Goal: Task Accomplishment & Management: Manage account settings

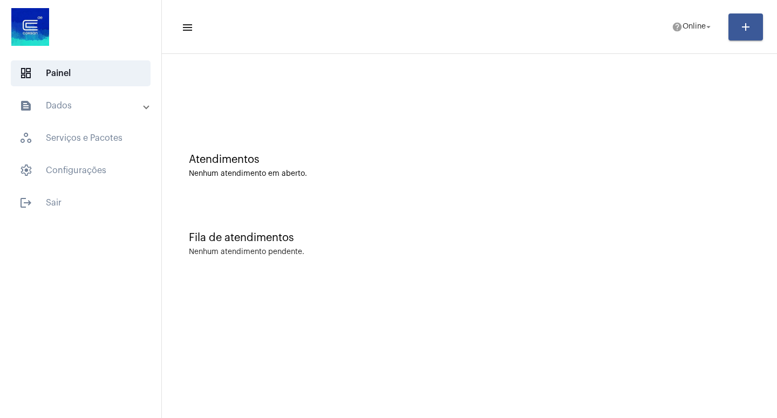
click at [77, 102] on mat-panel-title "text_snippet_outlined Dados" at bounding box center [81, 105] width 125 height 13
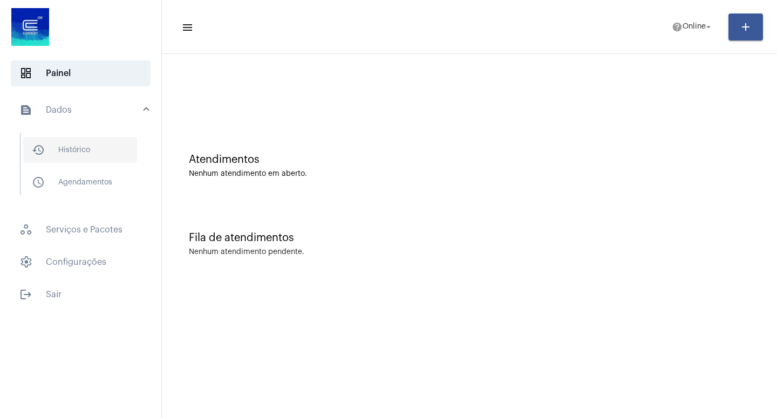
click at [93, 156] on span "history_outlined Histórico" at bounding box center [80, 150] width 114 height 26
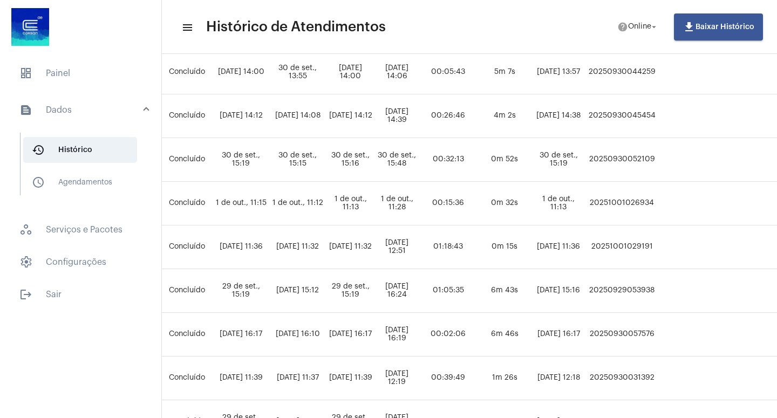
scroll to position [430, 557]
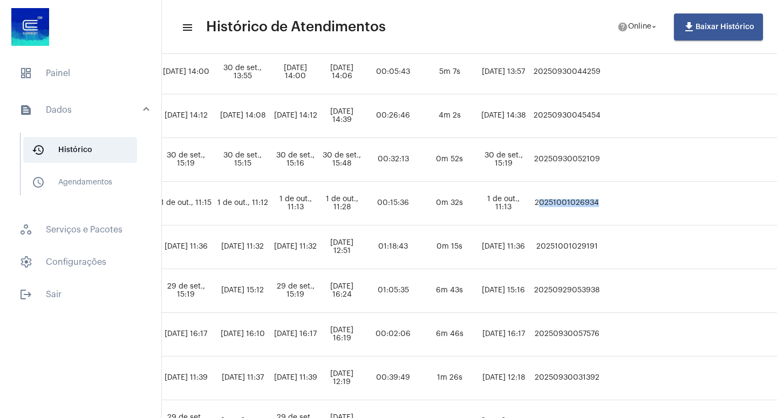
drag, startPoint x: 595, startPoint y: 202, endPoint x: 662, endPoint y: 198, distance: 67.7
click at [662, 198] on tr "[PERSON_NAME] ligacao_caiu [PERSON_NAME] [PERSON_NAME][EMAIL_ADDRESS][DOMAIN_NA…" at bounding box center [226, 204] width 1189 height 44
copy td "20251001026934"
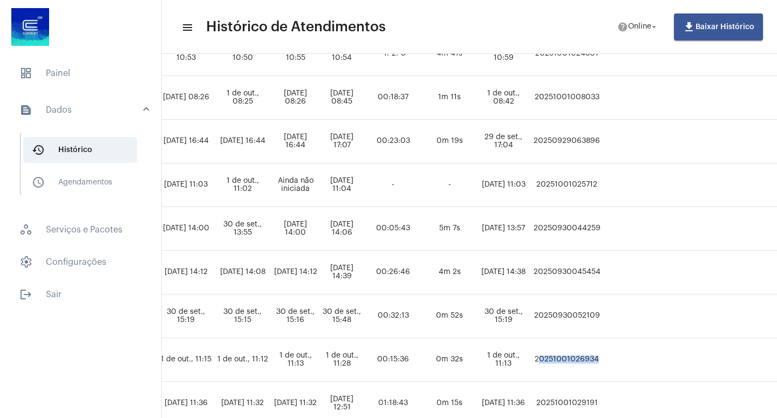
scroll to position [223, 557]
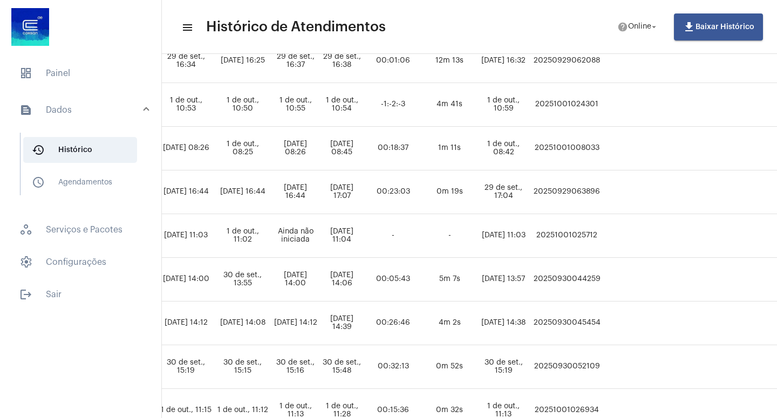
click at [666, 226] on td at bounding box center [635, 236] width 63 height 44
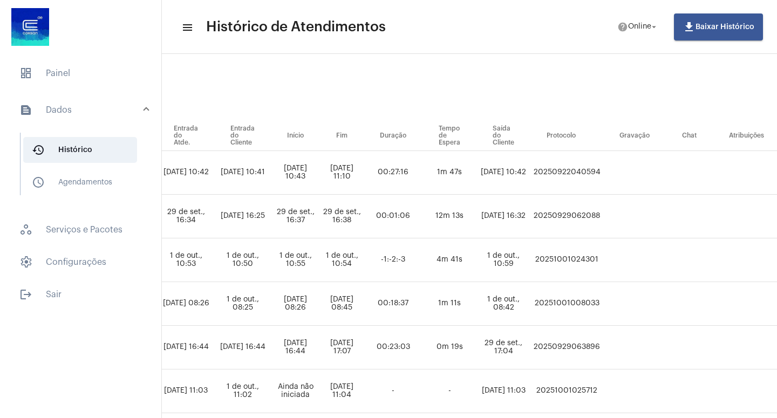
scroll to position [0, 557]
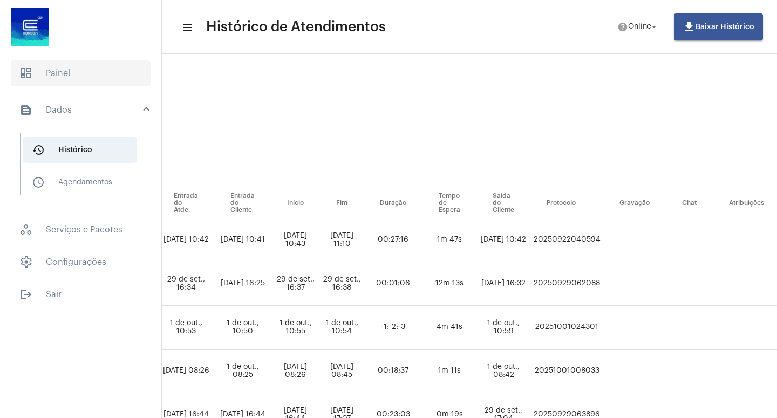
click at [72, 78] on span "dashboard Painel" at bounding box center [81, 73] width 140 height 26
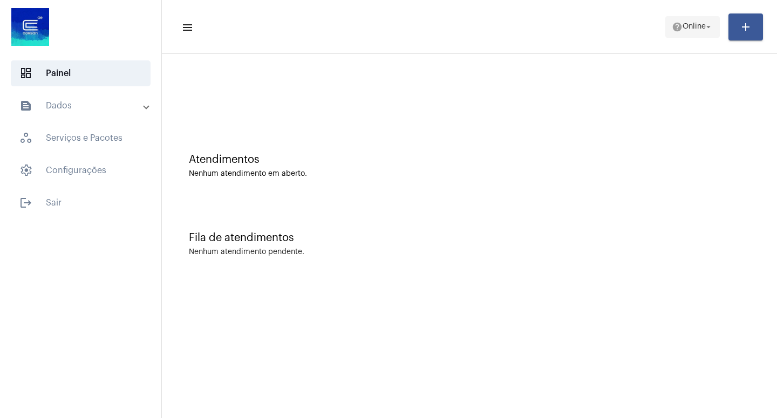
click at [707, 27] on mat-icon "arrow_drop_down" at bounding box center [709, 27] width 10 height 10
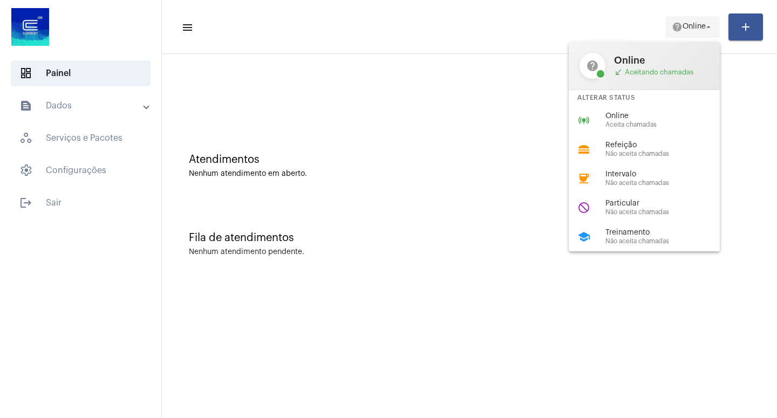
click at [707, 27] on div at bounding box center [388, 209] width 777 height 418
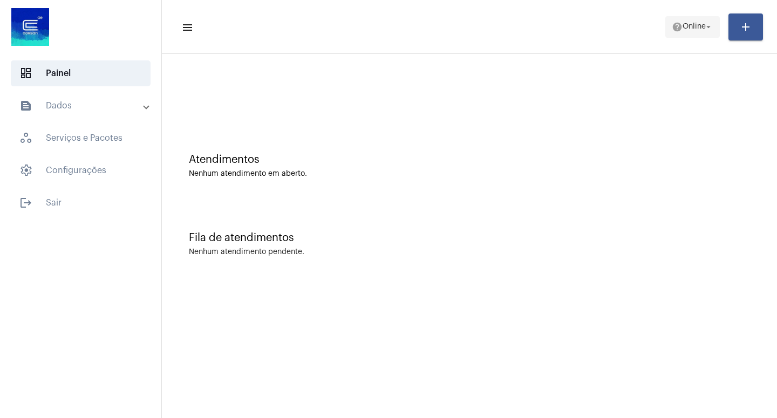
click at [707, 26] on mat-icon "arrow_drop_down" at bounding box center [709, 27] width 10 height 10
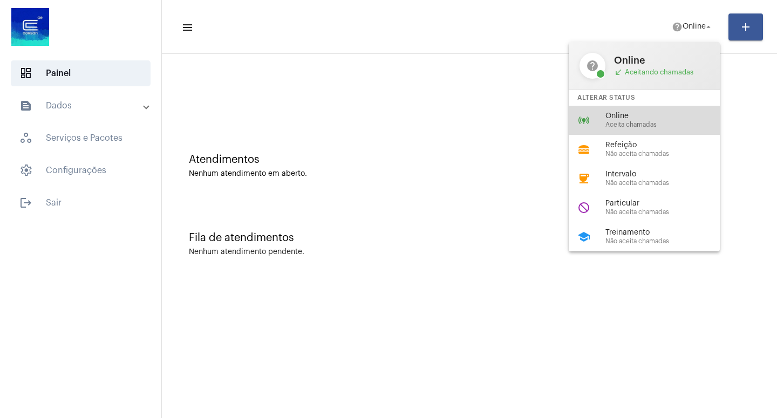
click at [624, 119] on span "Online" at bounding box center [667, 116] width 123 height 8
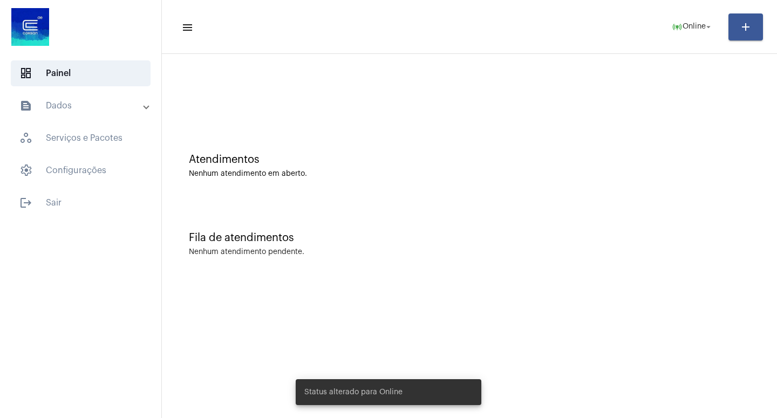
click at [593, 175] on div "Nenhum atendimento em aberto." at bounding box center [469, 174] width 561 height 8
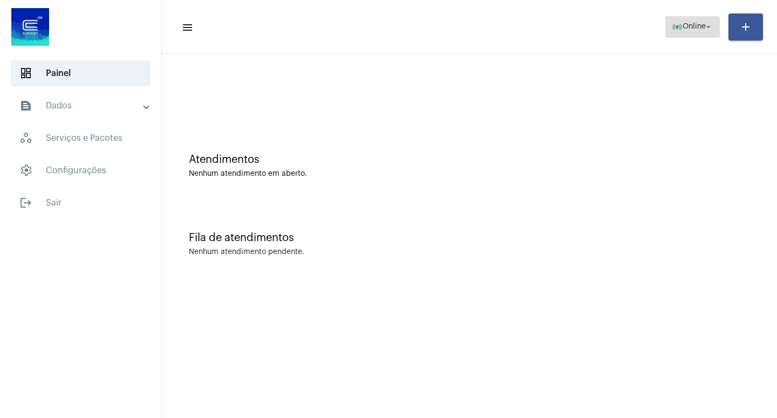
click at [713, 23] on mat-icon "arrow_drop_down" at bounding box center [709, 27] width 10 height 10
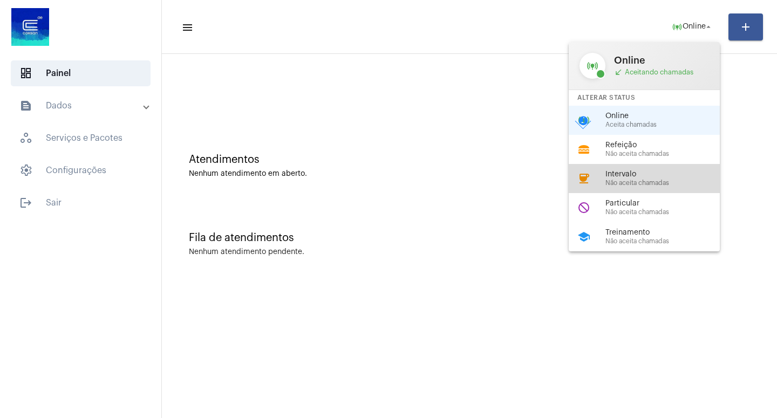
click at [637, 179] on span "Intervalo" at bounding box center [667, 175] width 123 height 8
